Goal: Navigation & Orientation: Find specific page/section

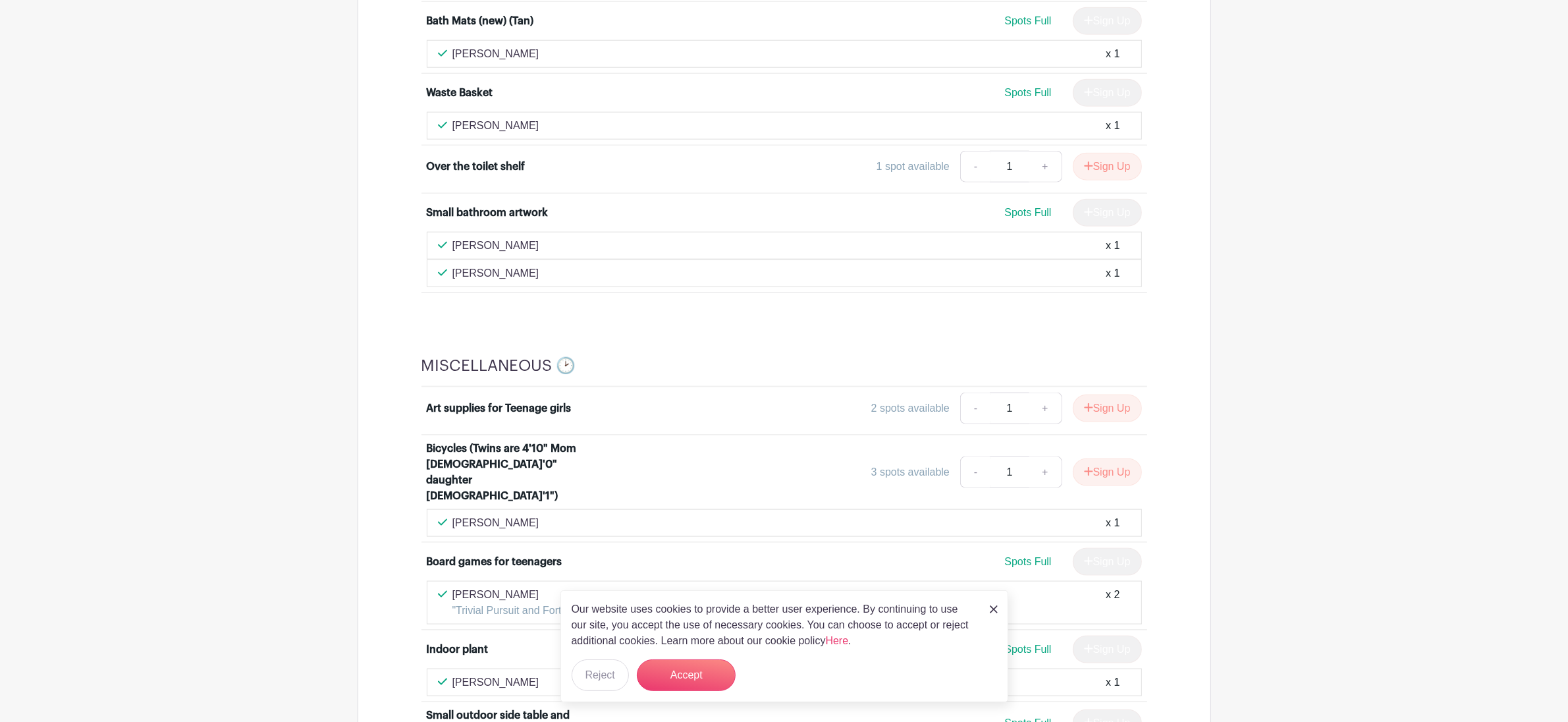
scroll to position [2113, 0]
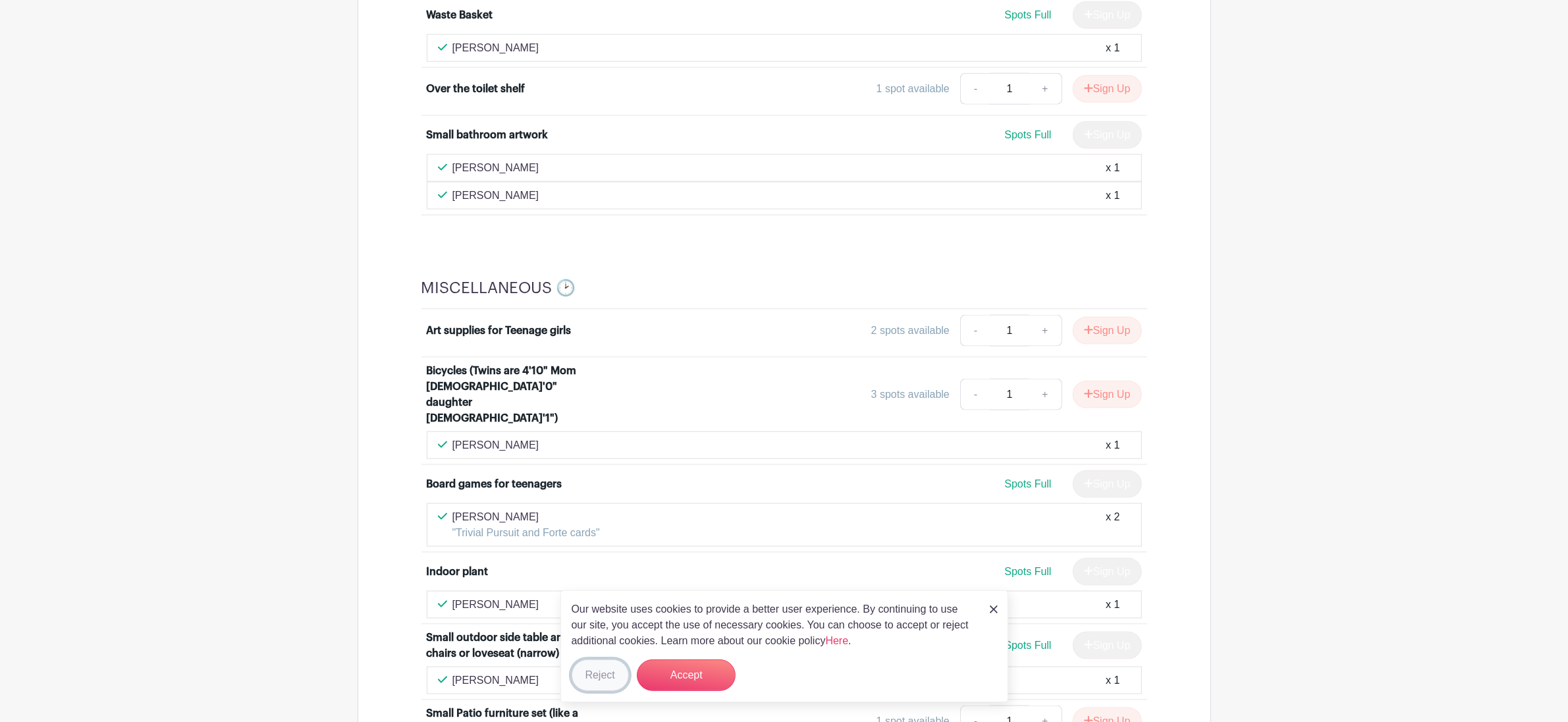
click at [617, 668] on button "Reject" at bounding box center [600, 676] width 57 height 32
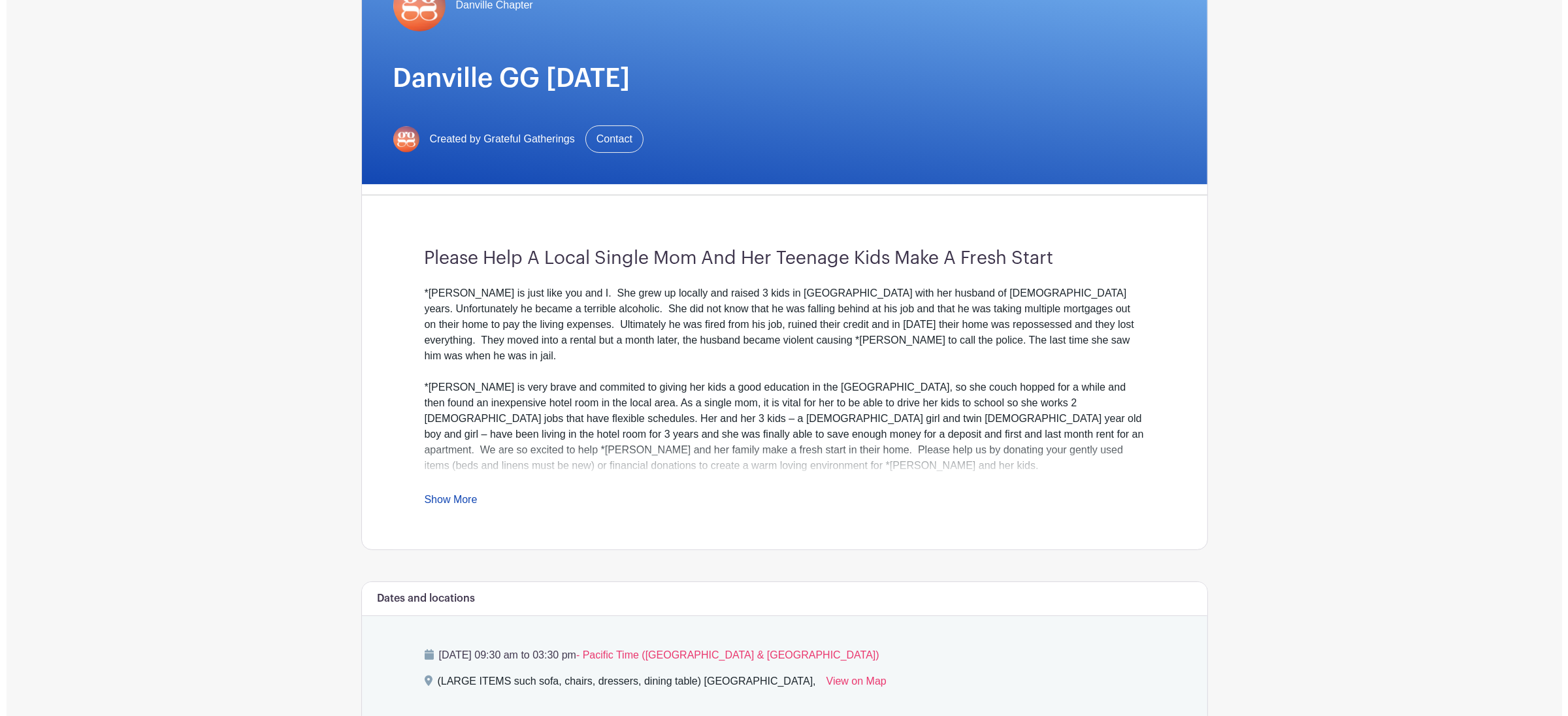
scroll to position [0, 0]
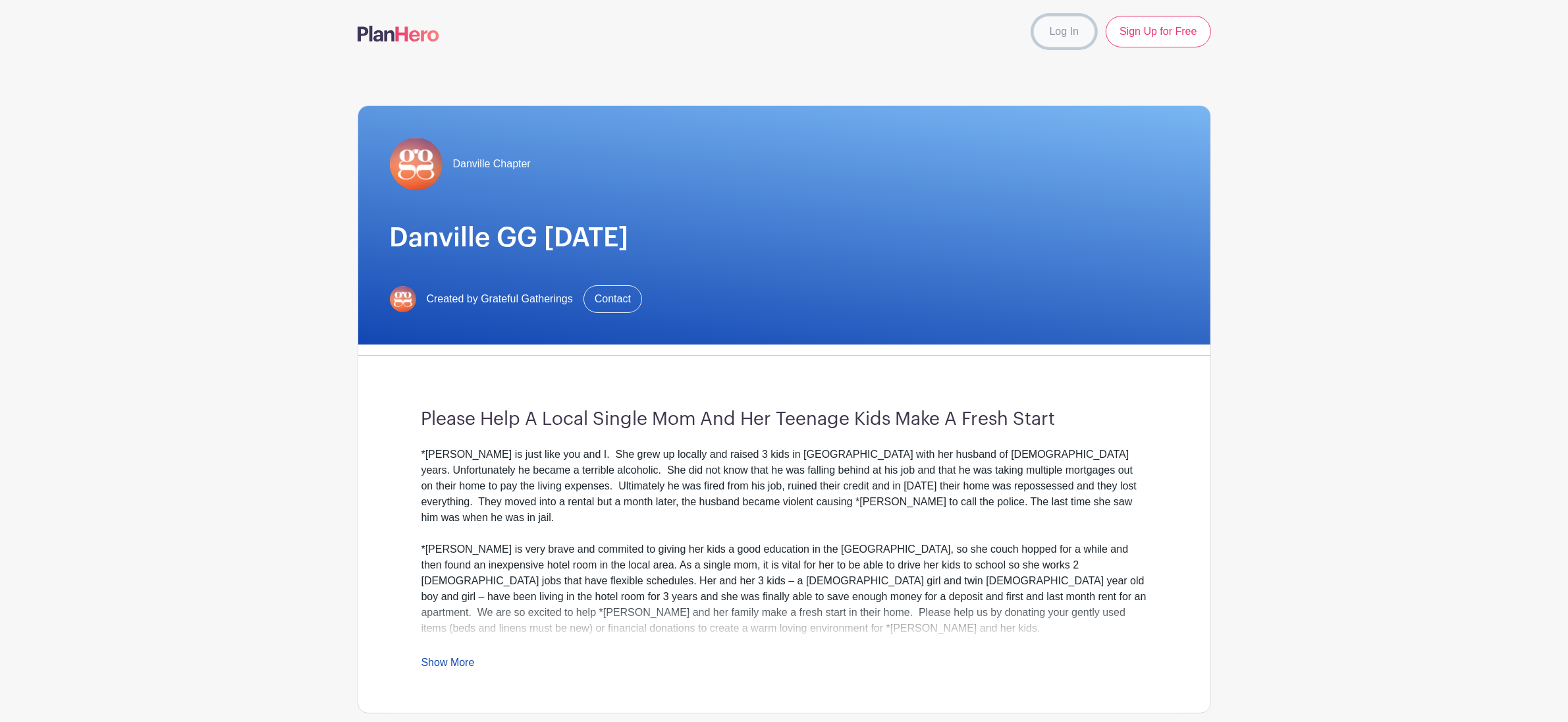
click at [1060, 30] on link "Log In" at bounding box center [1064, 32] width 62 height 32
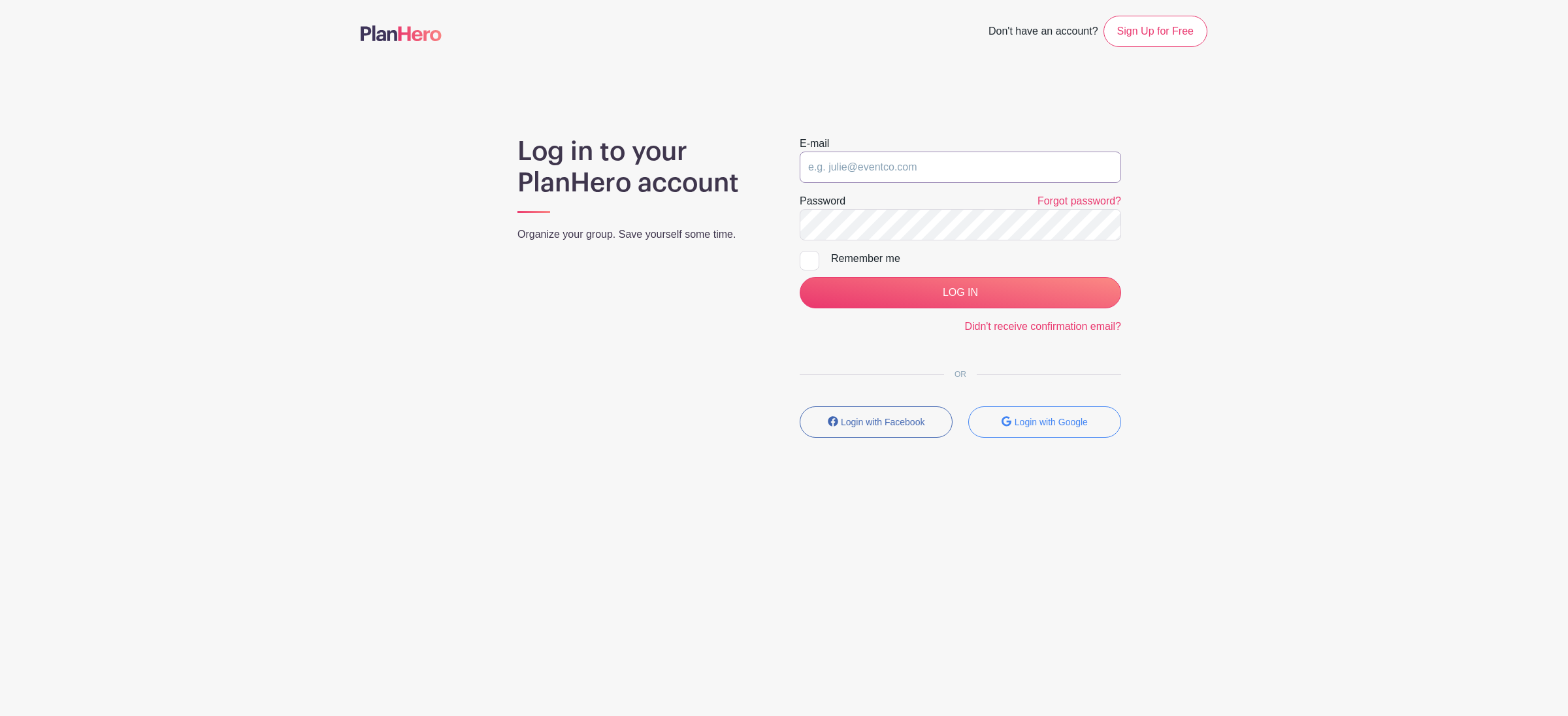
type input "ChristyWatson29@gmail.com"
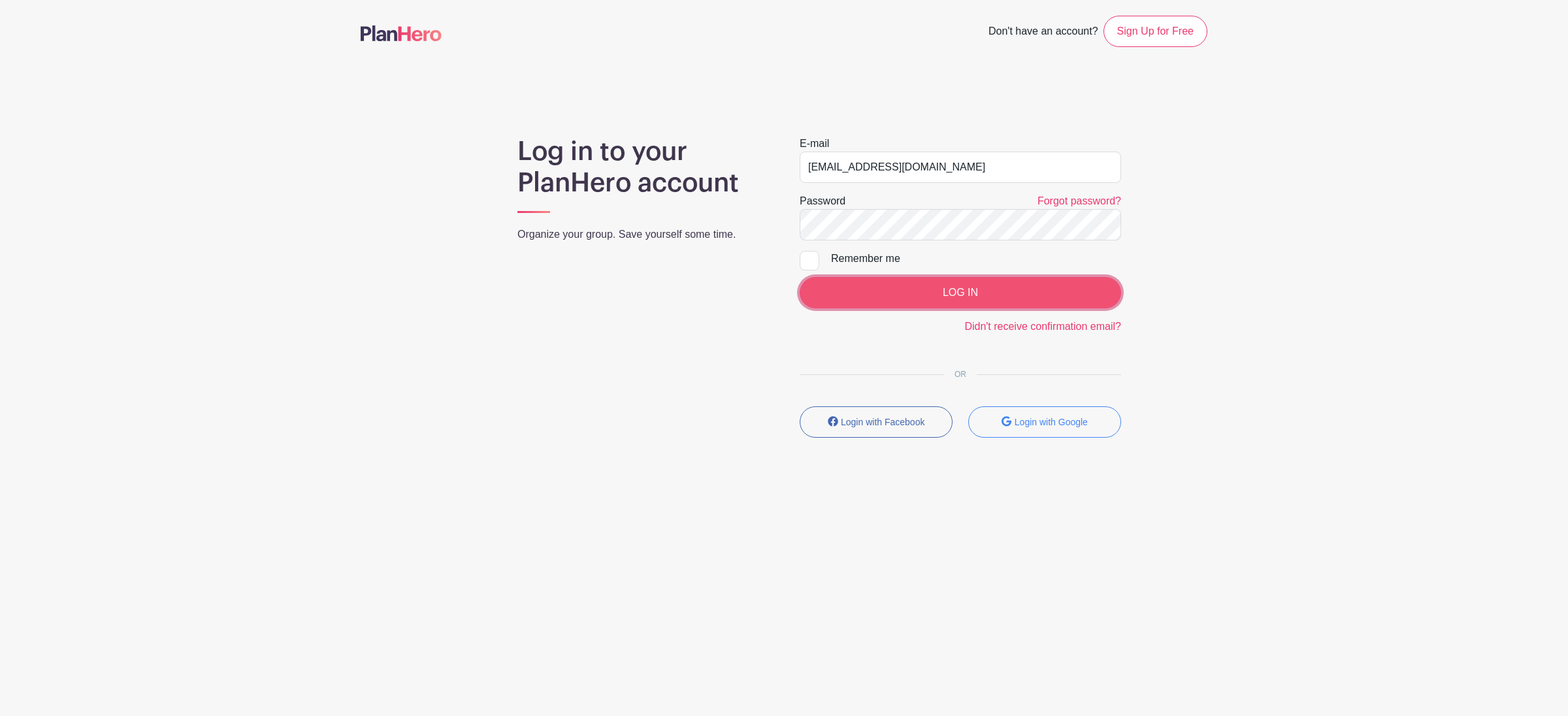
click at [976, 300] on input "LOG IN" at bounding box center [960, 293] width 321 height 32
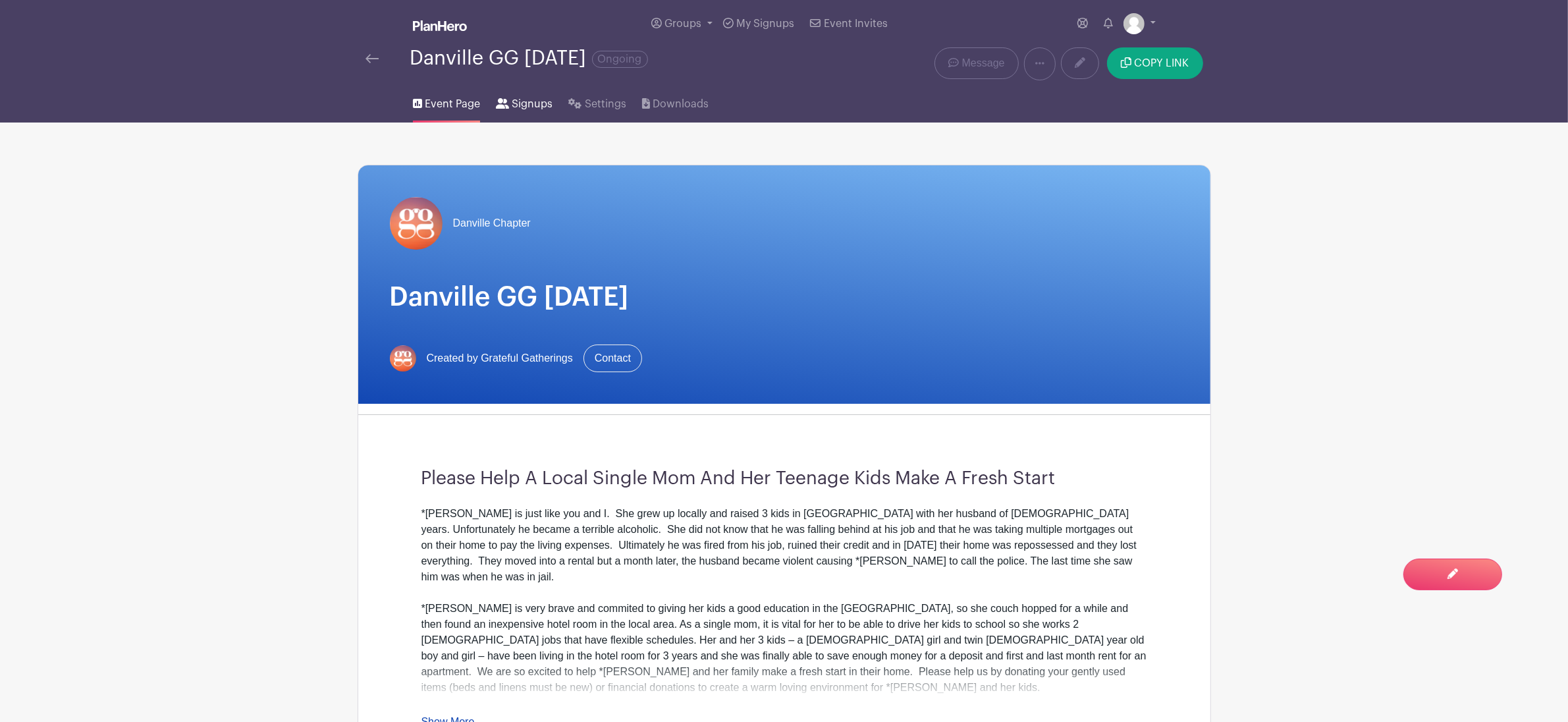
click at [509, 101] on link "Signups" at bounding box center [523, 102] width 56 height 42
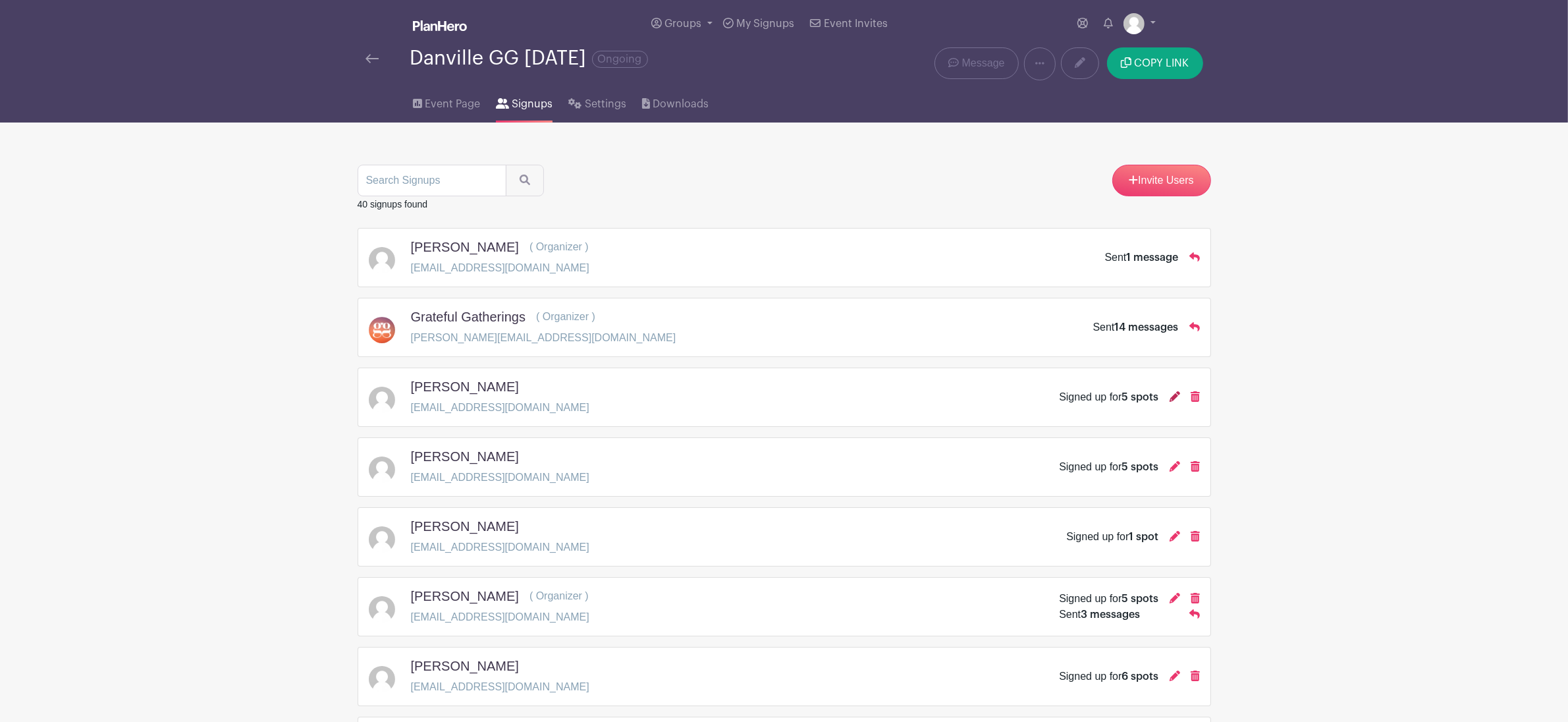
click at [1172, 402] on icon at bounding box center [1174, 396] width 11 height 11
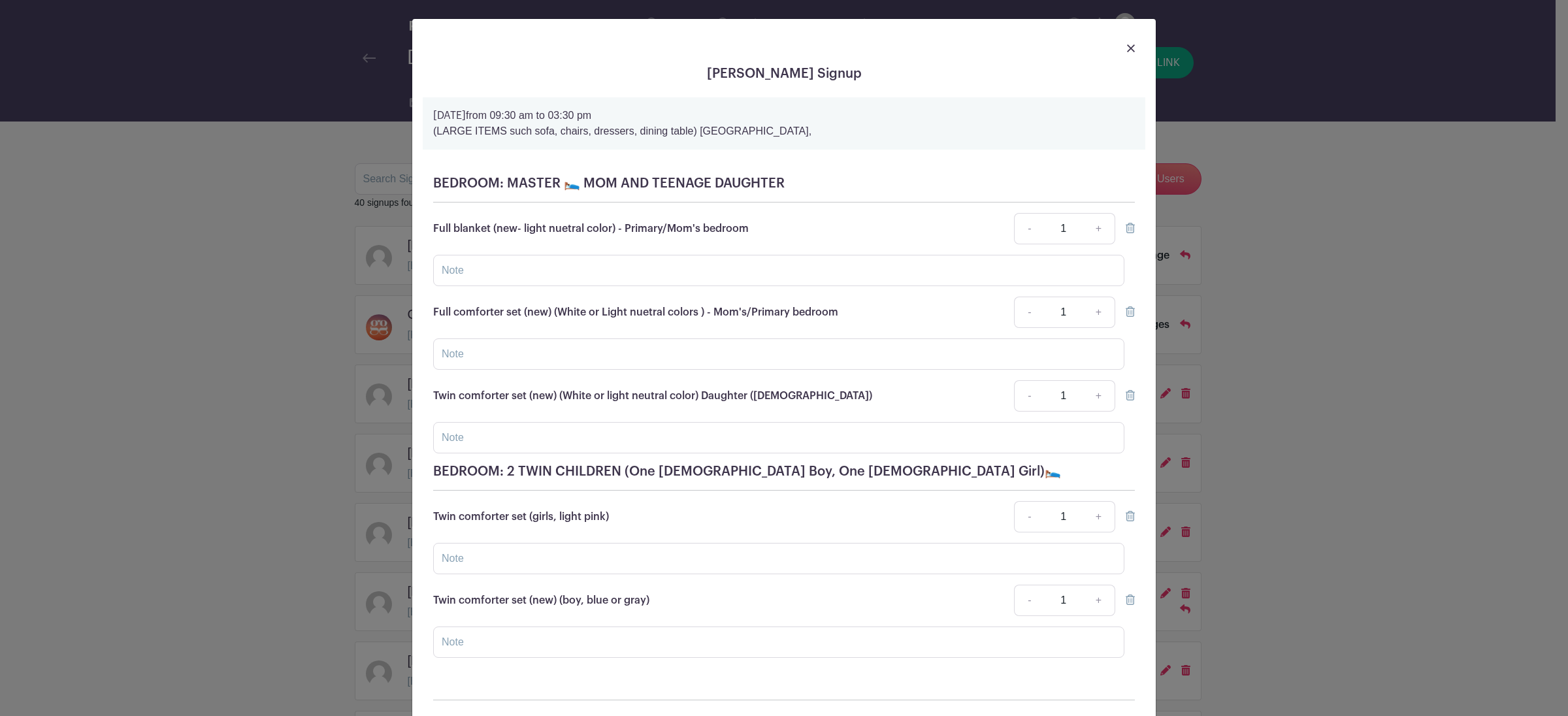
click at [1127, 47] on img at bounding box center [1130, 48] width 8 height 8
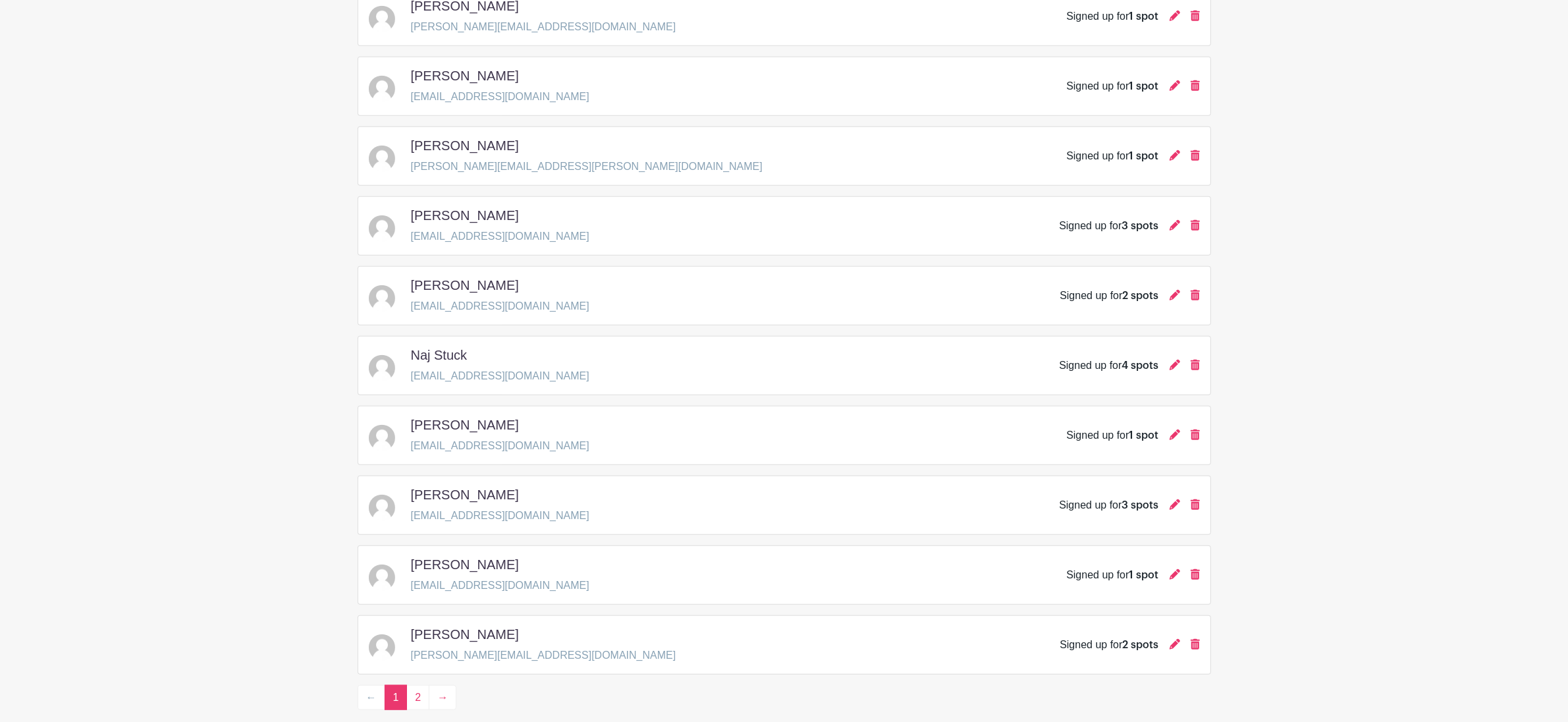
scroll to position [1719, 0]
